Goal: Check status: Check status

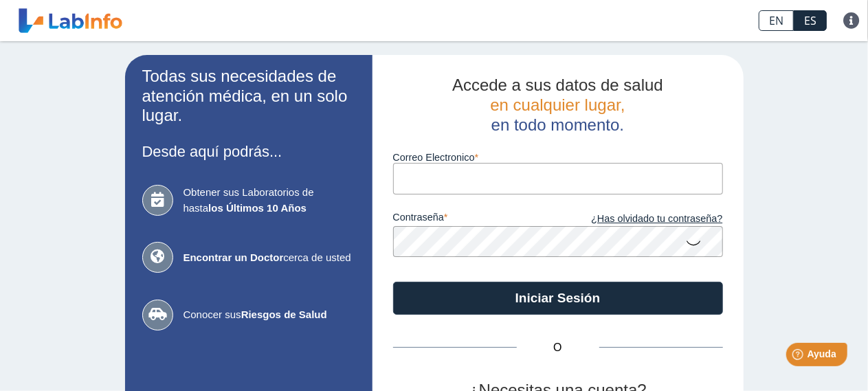
click at [463, 186] on input "Correo Electronico" at bounding box center [558, 178] width 330 height 31
type input "[EMAIL_ADDRESS][DOMAIN_NAME]"
click at [686, 245] on icon at bounding box center [694, 242] width 16 height 27
click at [686, 245] on icon at bounding box center [694, 241] width 16 height 25
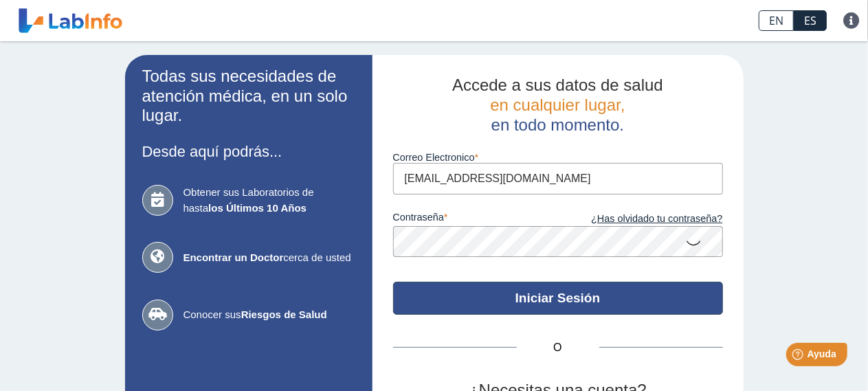
click at [544, 302] on button "Iniciar Sesión" at bounding box center [558, 298] width 330 height 33
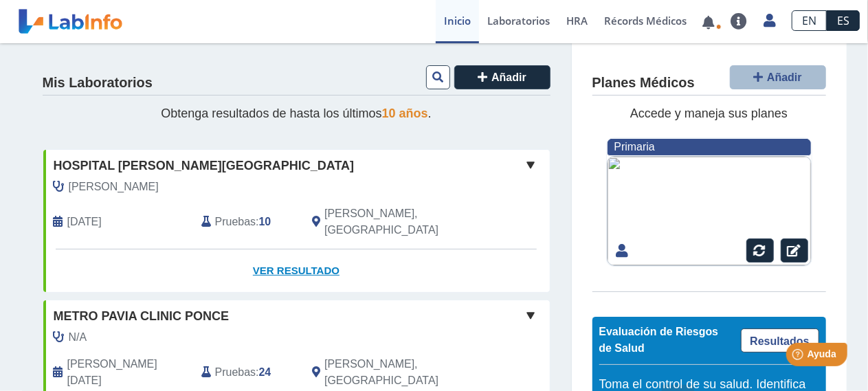
click at [282, 249] on link "Ver Resultado" at bounding box center [296, 270] width 506 height 43
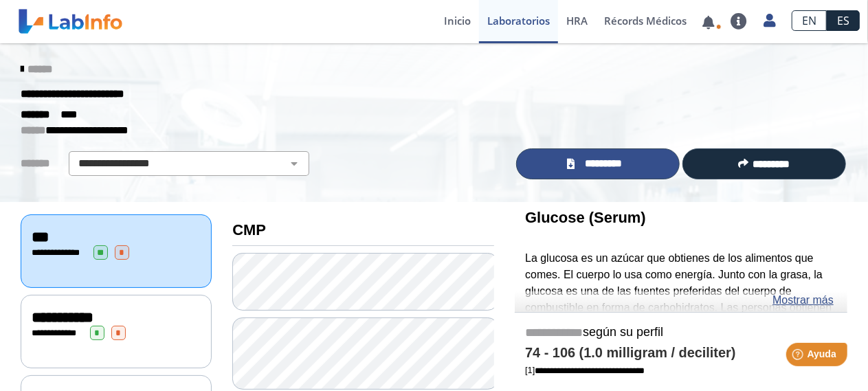
click at [573, 166] on link "*********" at bounding box center [598, 163] width 164 height 31
